Goal: Transaction & Acquisition: Purchase product/service

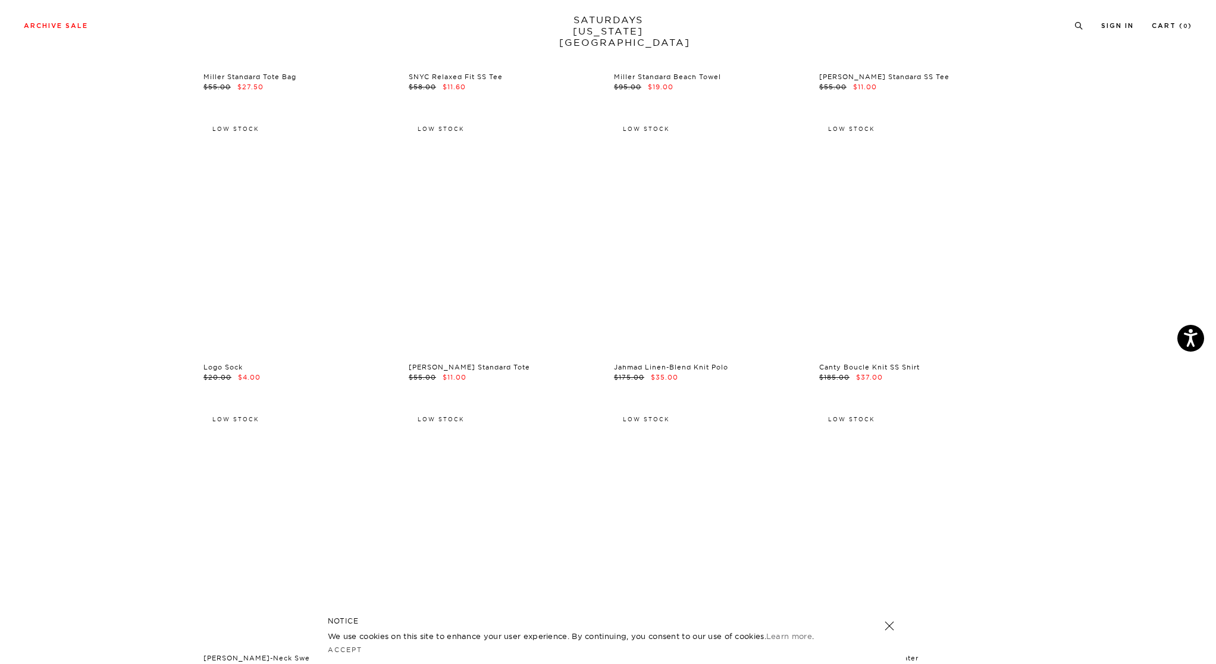
scroll to position [17206, 1]
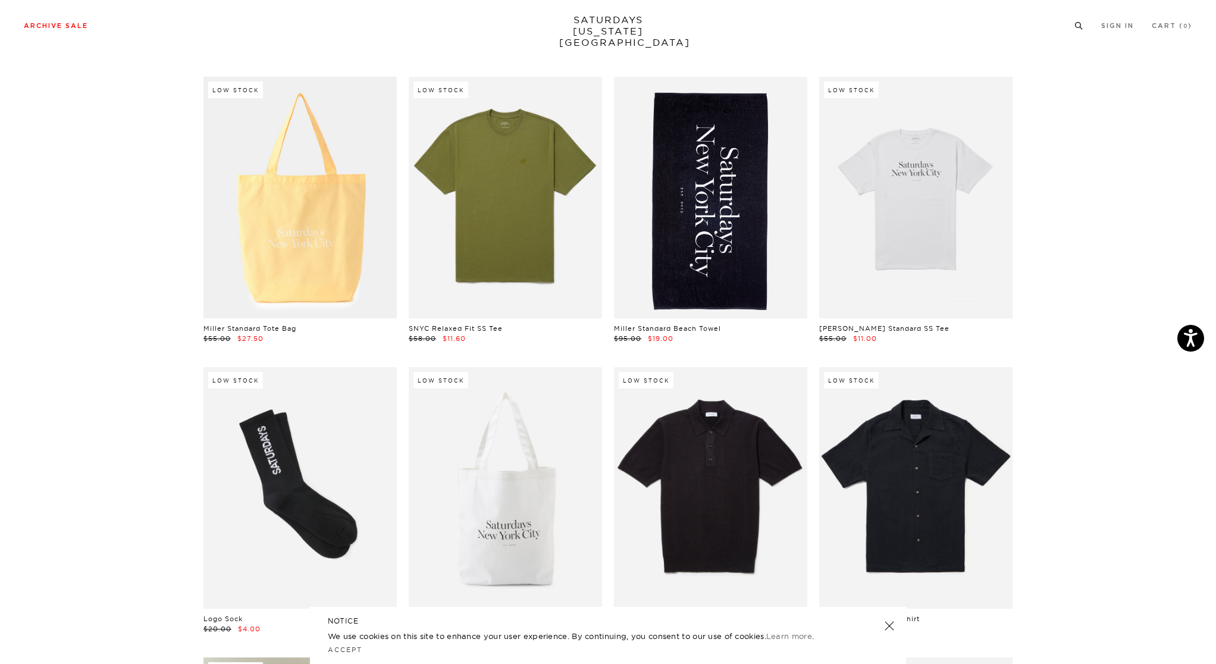
click at [1079, 20] on li at bounding box center [1079, 25] width 9 height 11
click at [1078, 21] on icon at bounding box center [1079, 24] width 9 height 8
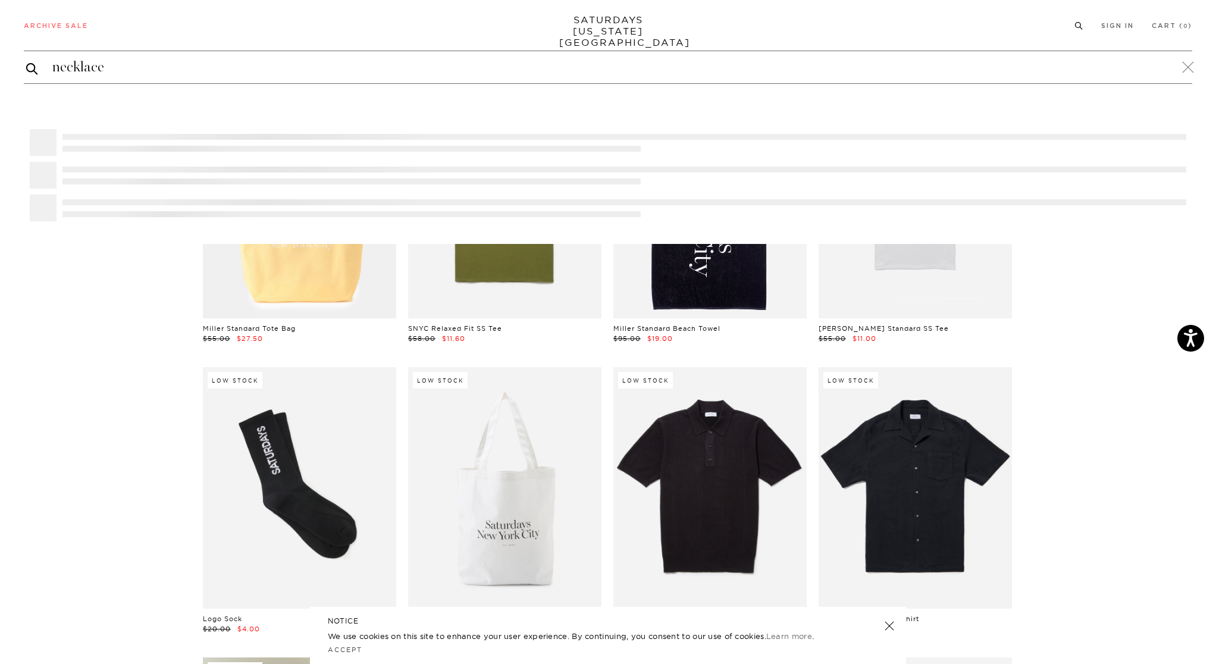
type input "necklace"
click at [26, 61] on button "submit" at bounding box center [32, 68] width 12 height 14
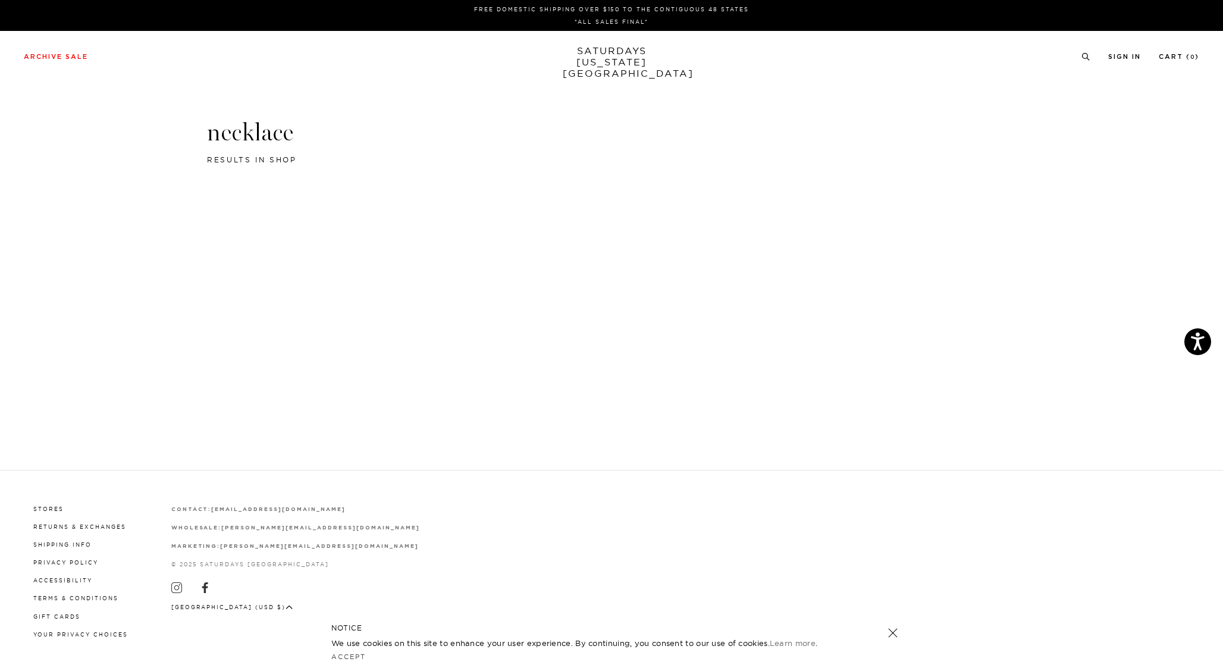
click at [249, 137] on h3 "necklace" at bounding box center [611, 132] width 809 height 31
click at [1077, 58] on div "Archive Sale Men's Tees Shirts Shorts Swim Knitwear Pants Sweats" at bounding box center [612, 56] width 1176 height 11
click at [1083, 58] on circle at bounding box center [1085, 56] width 5 height 5
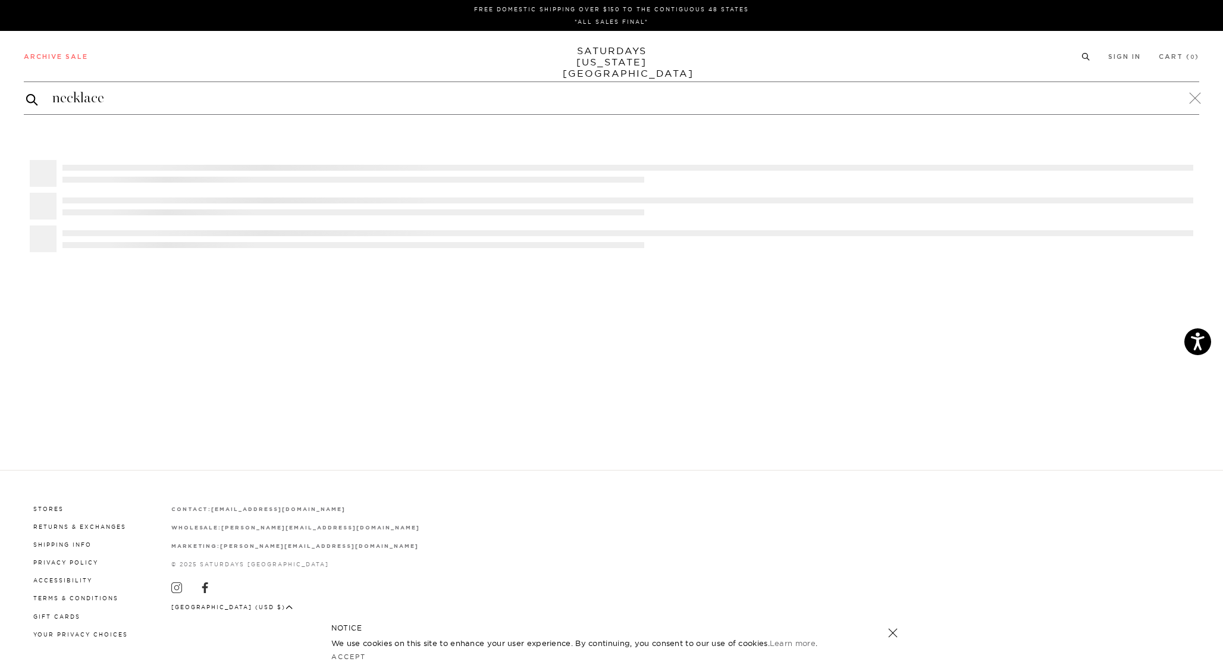
click at [613, 100] on input "necklace" at bounding box center [612, 98] width 1176 height 19
type input "bracelet"
click at [26, 92] on button "submit" at bounding box center [32, 99] width 12 height 14
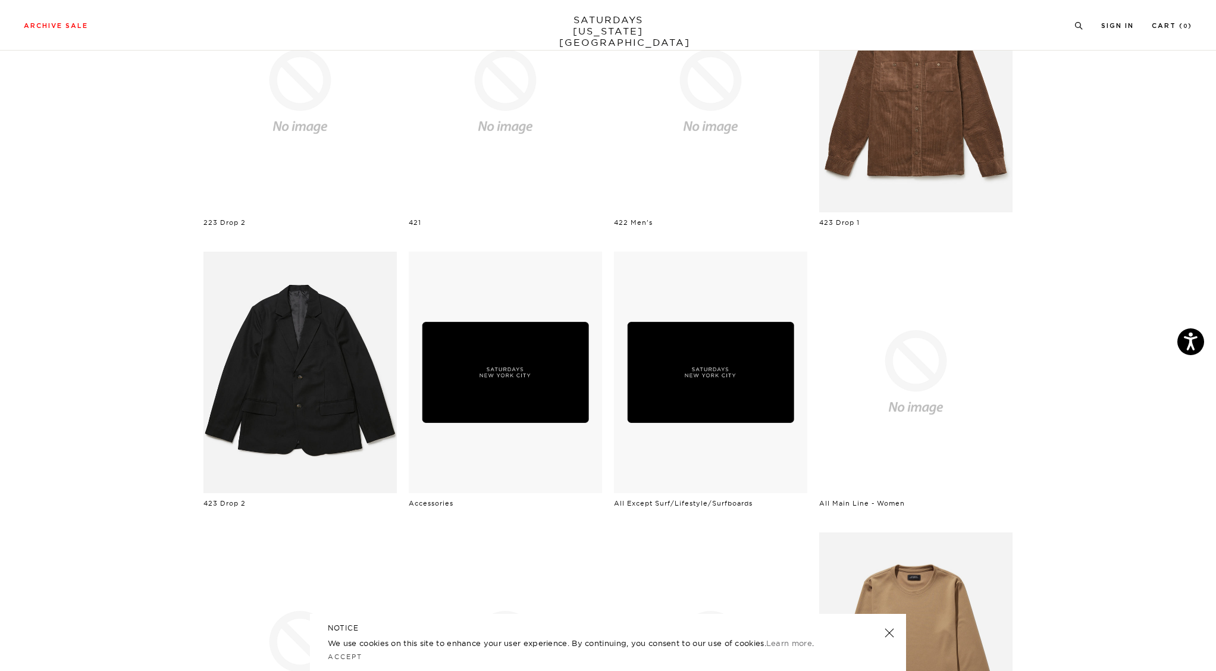
scroll to position [189, 0]
click at [538, 359] on img at bounding box center [505, 373] width 193 height 242
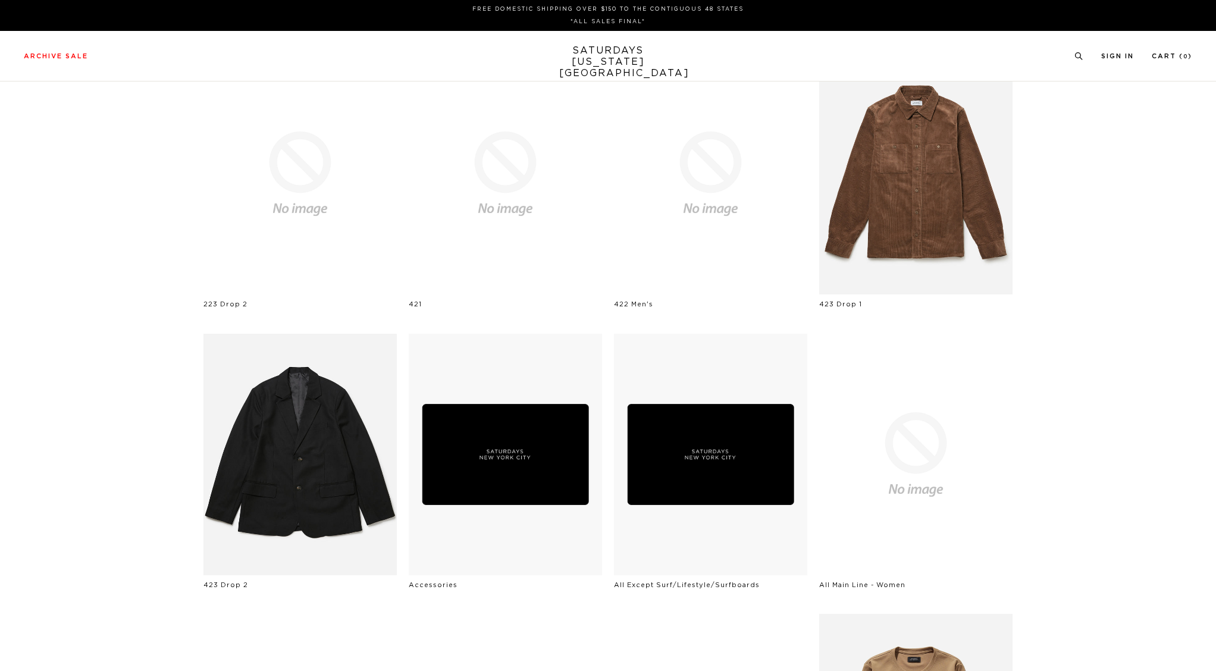
scroll to position [189, 0]
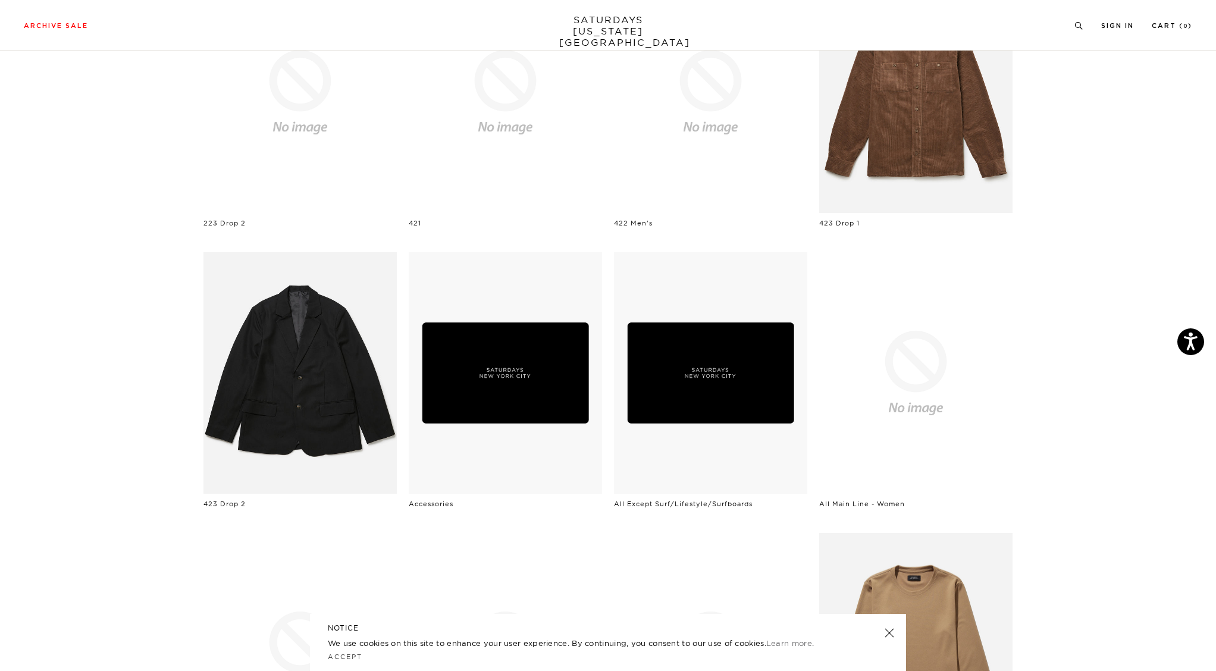
click at [663, 375] on img at bounding box center [710, 373] width 193 height 242
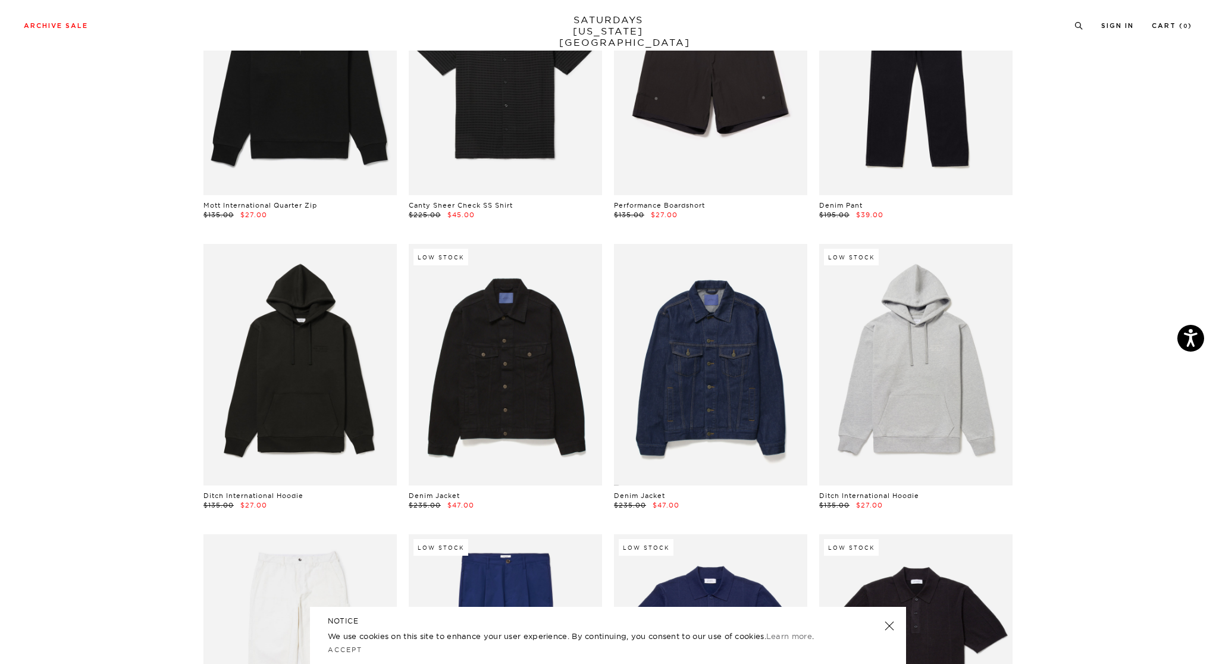
scroll to position [1806, 0]
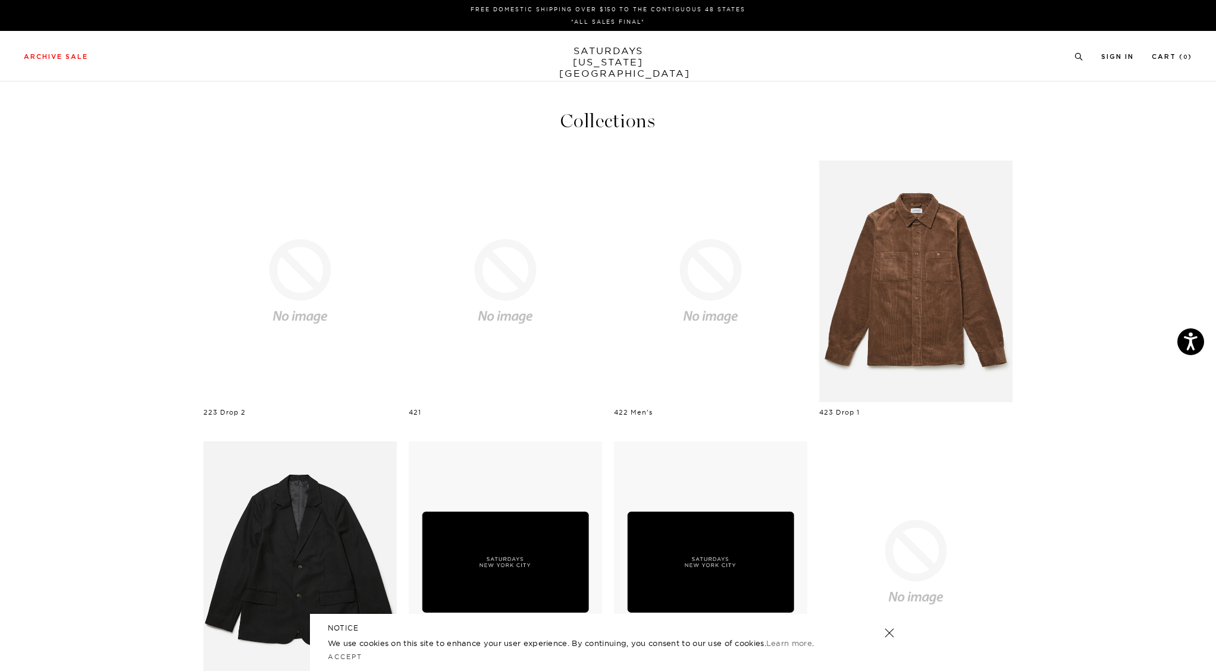
click at [589, 61] on link "SATURDAYS NEW YORK CITY" at bounding box center [608, 62] width 98 height 34
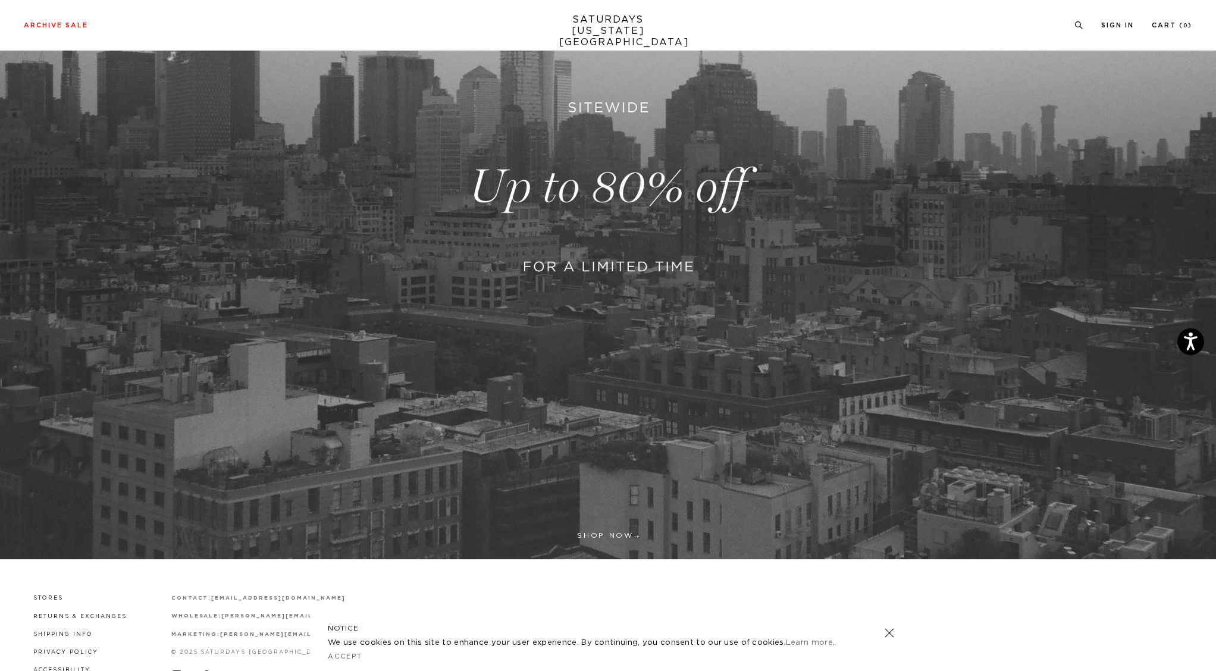
scroll to position [358, 0]
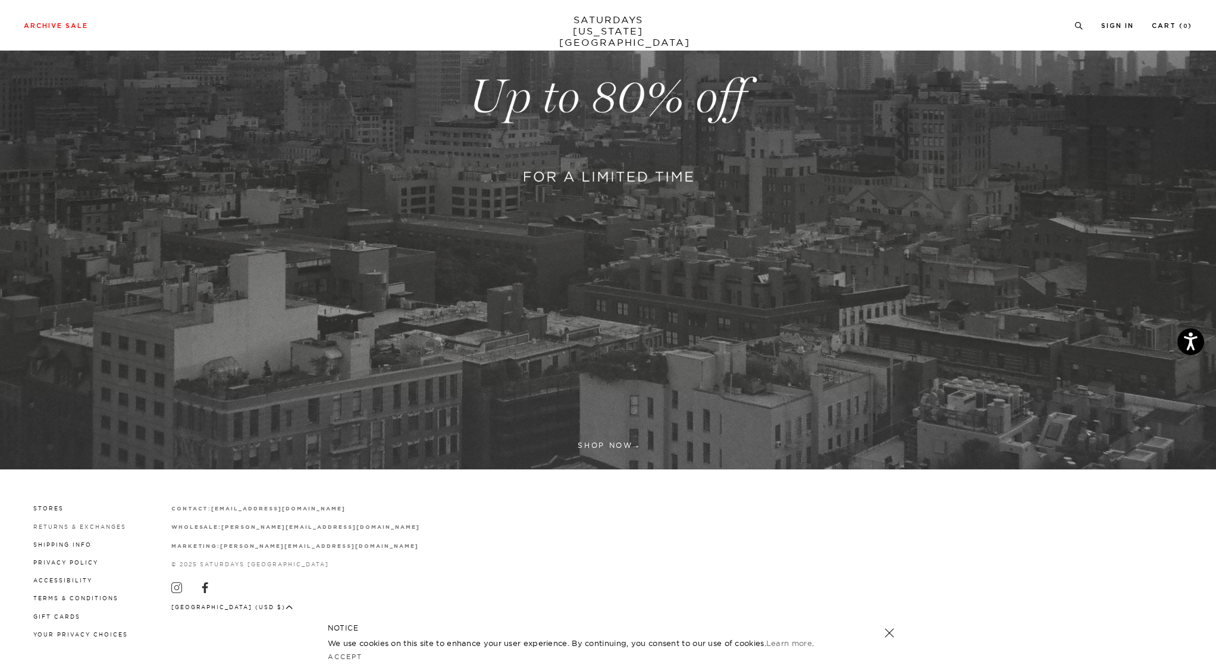
click at [58, 527] on link "Returns & Exchanges" at bounding box center [79, 527] width 93 height 7
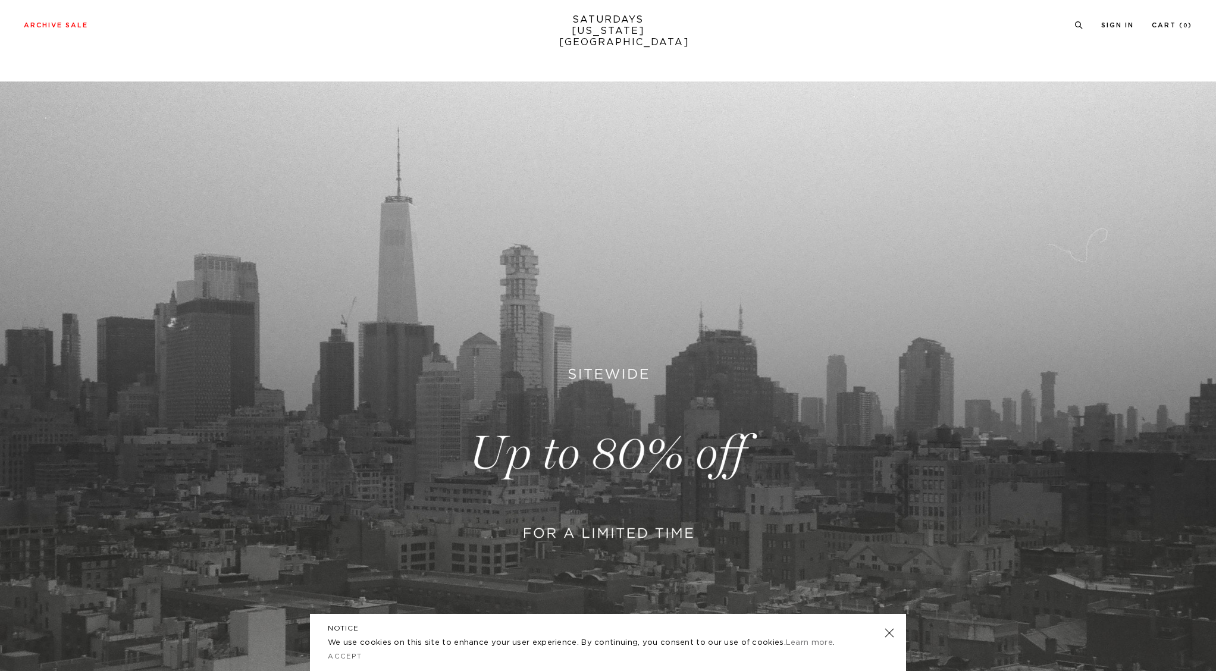
scroll to position [356, 0]
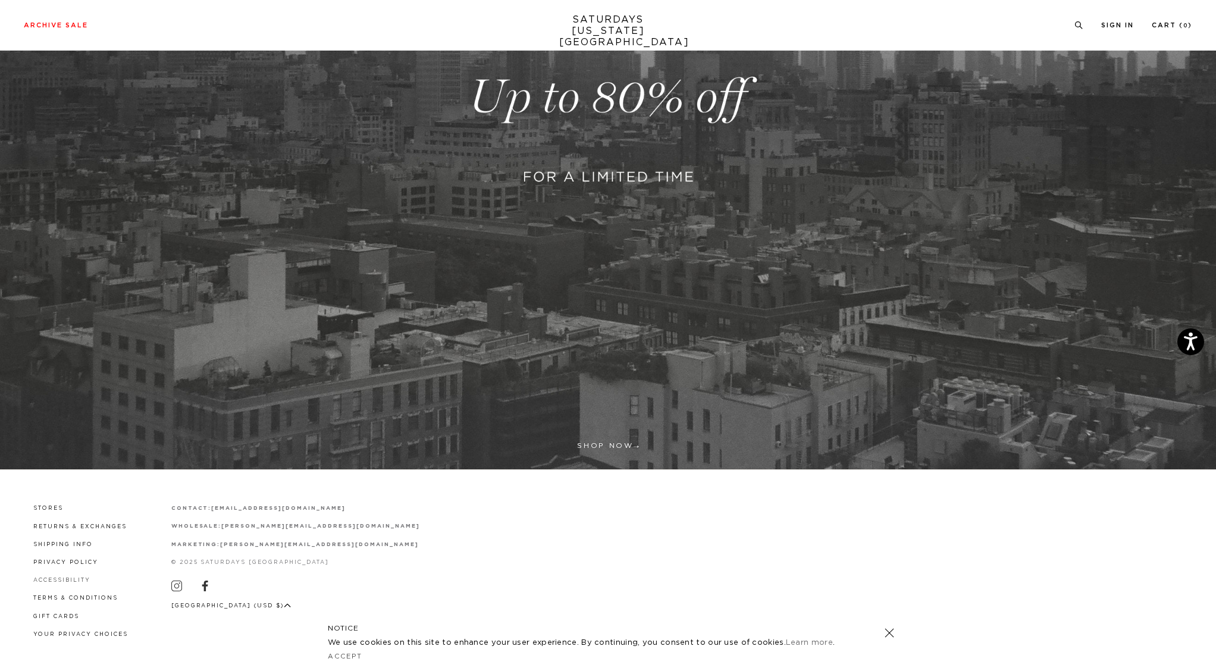
click at [61, 582] on link "Accessibility" at bounding box center [61, 580] width 57 height 5
click at [604, 446] on link at bounding box center [608, 97] width 1216 height 745
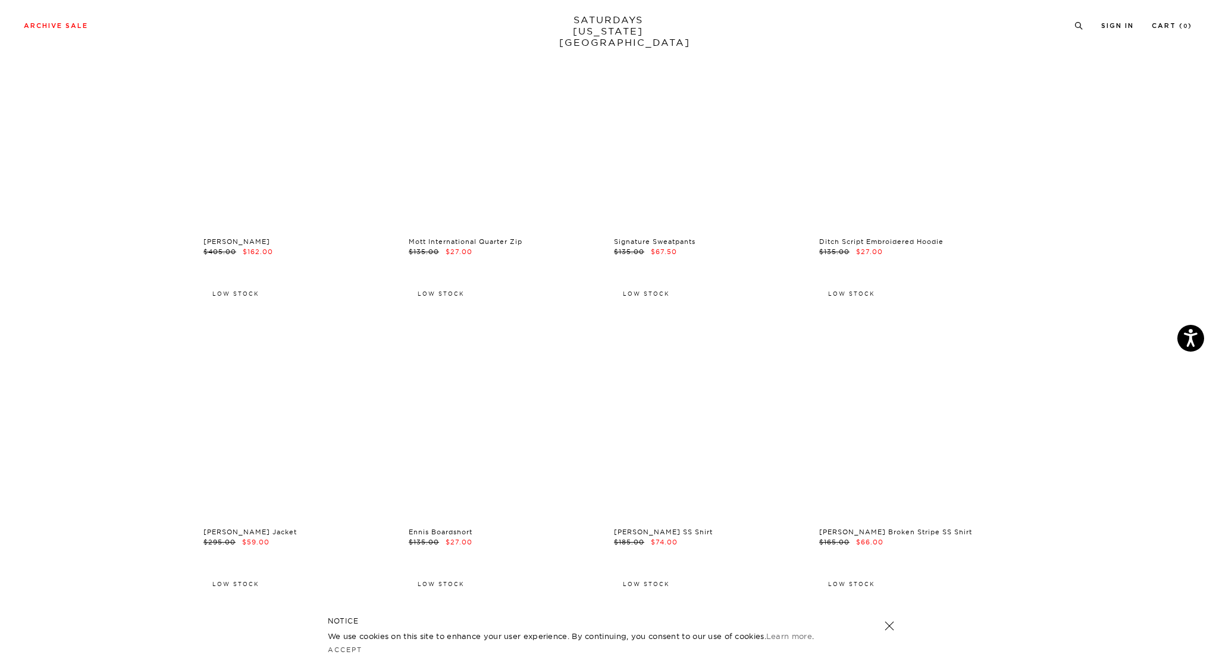
scroll to position [18784, 0]
